Goal: Contribute content: Add original content to the website for others to see

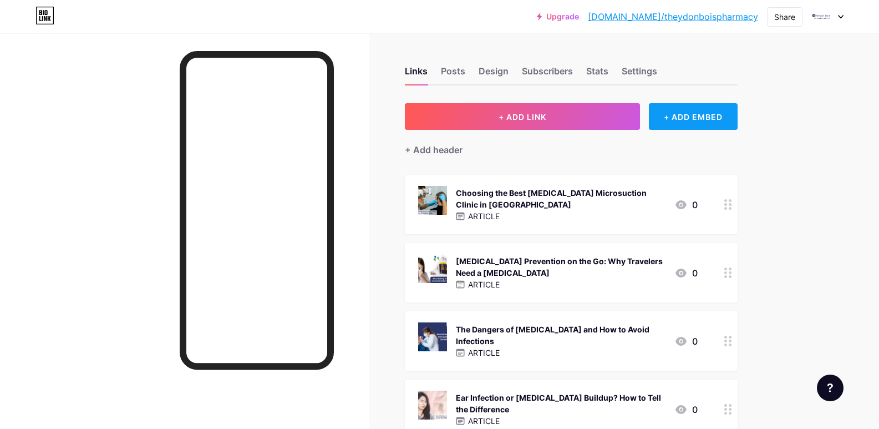
click at [672, 121] on div "+ ADD EMBED" at bounding box center [693, 116] width 88 height 27
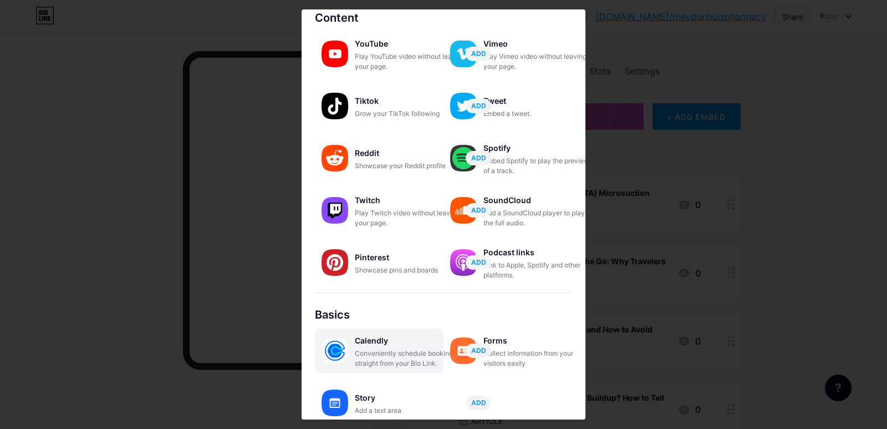
scroll to position [155, 0]
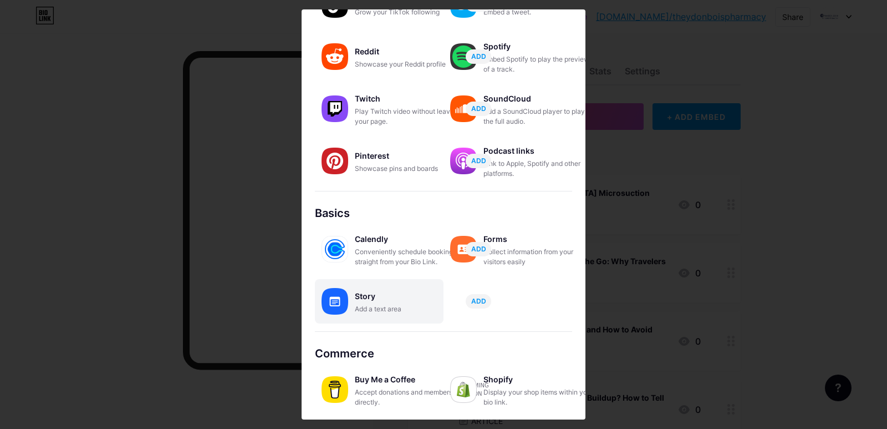
click at [386, 302] on div "Story" at bounding box center [410, 296] width 111 height 16
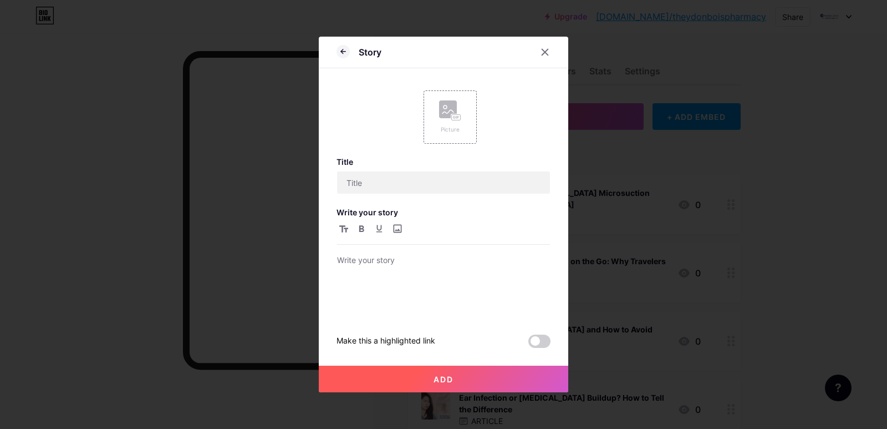
scroll to position [0, 0]
click at [463, 129] on div "Picture" at bounding box center [450, 116] width 53 height 53
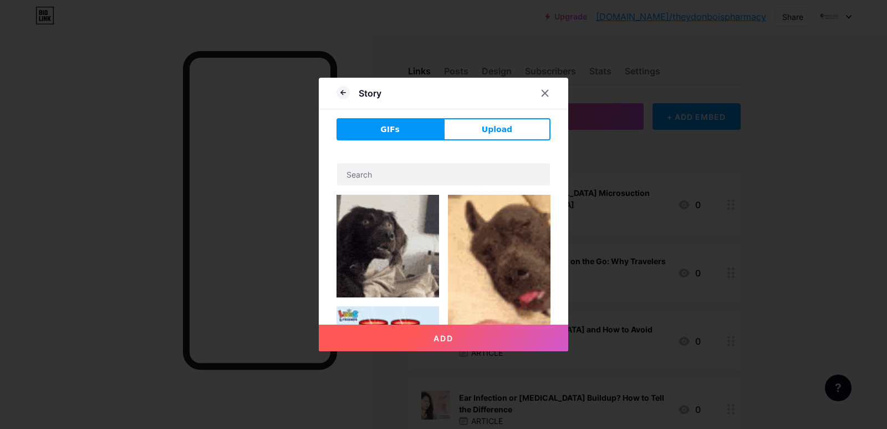
click at [485, 133] on span "Upload" at bounding box center [497, 130] width 31 height 12
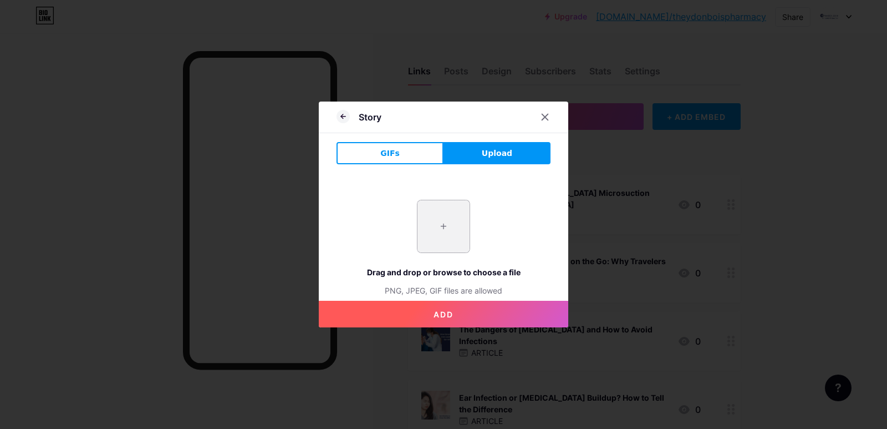
click at [449, 215] on input "file" at bounding box center [444, 226] width 52 height 52
type input "C:\fakepath\imgi_1_abi_0000491290.thumb.300.jpeg"
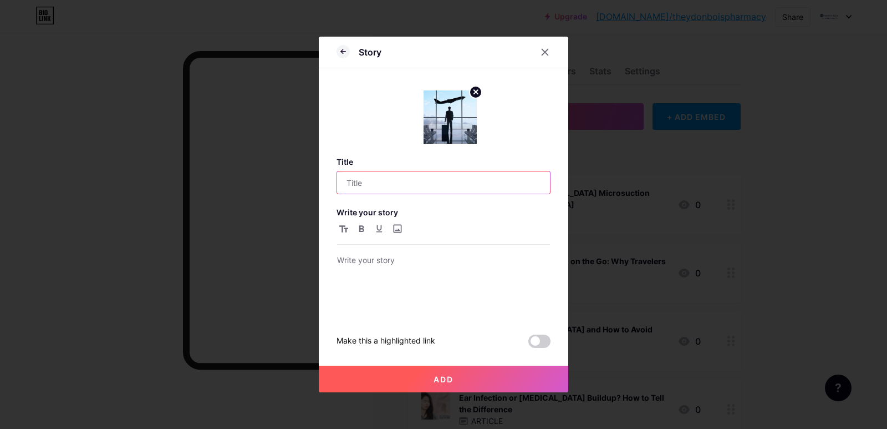
click at [377, 188] on input "text" at bounding box center [443, 182] width 213 height 22
paste input "Stay Healthy and Protected on Business Trips"
type input "Stay Healthy and Protected on Business Trips"
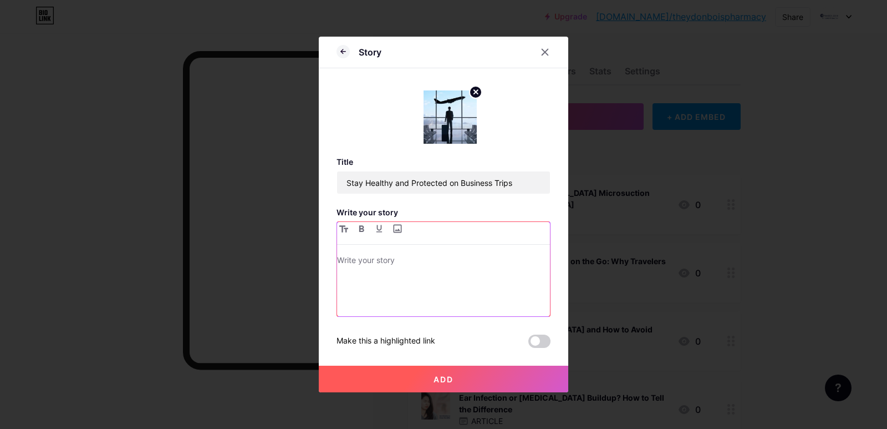
click at [398, 288] on div at bounding box center [443, 284] width 213 height 63
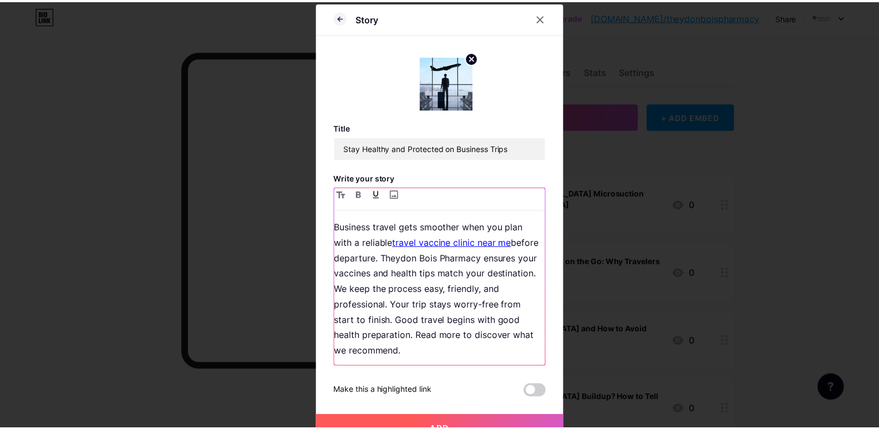
scroll to position [64, 0]
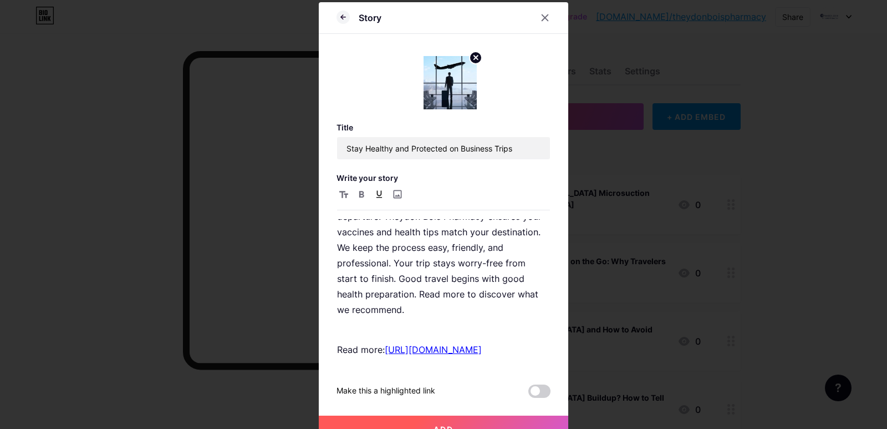
click at [449, 420] on button "Add" at bounding box center [444, 428] width 250 height 27
